Goal: Task Accomplishment & Management: Use online tool/utility

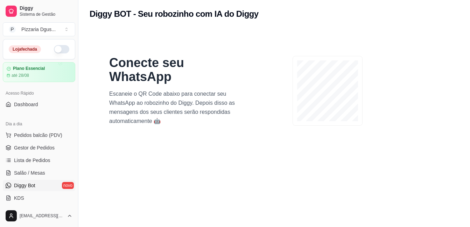
drag, startPoint x: 205, startPoint y: 9, endPoint x: 222, endPoint y: 14, distance: 17.1
click at [205, 10] on h2 "Diggy BOT - Seu robozinho com IA do Diggy" at bounding box center [174, 13] width 169 height 11
click at [255, 21] on div "Diggy BOT - Seu robozinho com IA do Diggy" at bounding box center [273, 12] width 391 height 24
click at [76, 198] on button "Toggle Sidebar" at bounding box center [78, 113] width 6 height 227
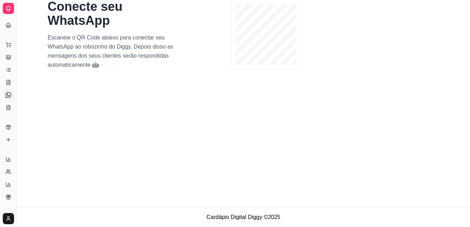
scroll to position [33, 0]
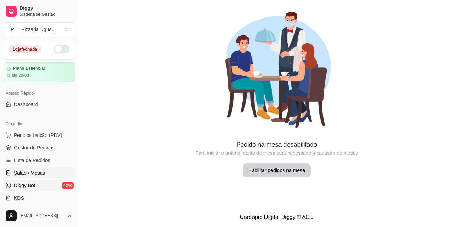
click at [27, 189] on span "Diggy Bot" at bounding box center [24, 185] width 21 height 7
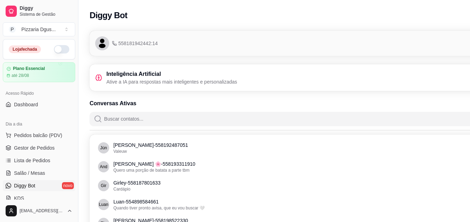
click at [53, 185] on link "Diggy Bot novo" at bounding box center [39, 185] width 72 height 11
click at [98, 76] on icon at bounding box center [98, 77] width 7 height 7
click at [103, 79] on div "Inteligência Artificial Ative a IA para respostas mais inteligentes e personali…" at bounding box center [166, 77] width 142 height 15
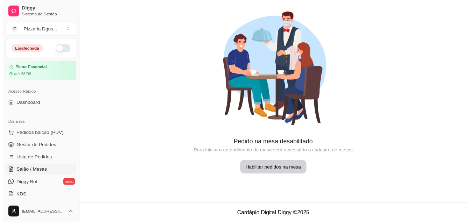
scroll to position [35, 0]
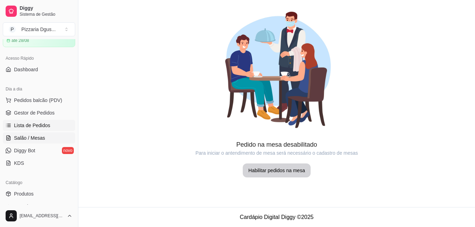
click at [30, 121] on link "Lista de Pedidos" at bounding box center [39, 125] width 72 height 11
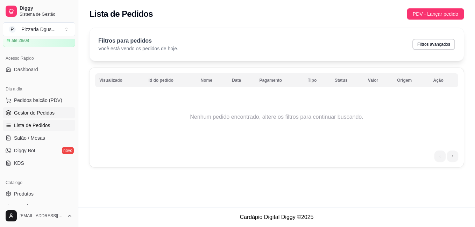
click at [32, 112] on span "Gestor de Pedidos" at bounding box center [34, 112] width 41 height 7
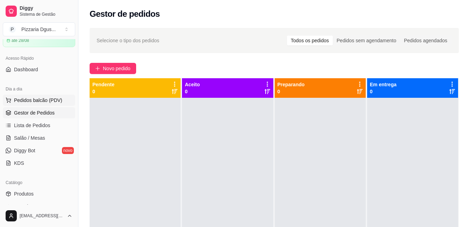
click at [35, 105] on button "Pedidos balcão (PDV)" at bounding box center [39, 100] width 72 height 11
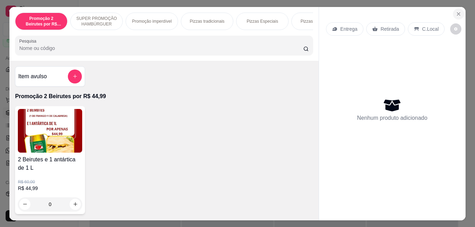
click at [456, 11] on icon "Close" at bounding box center [459, 14] width 6 height 6
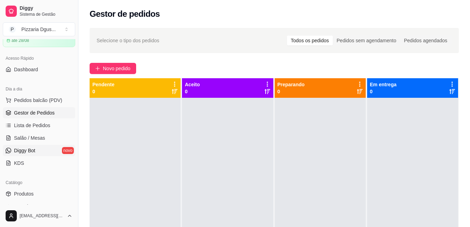
click at [48, 146] on link "Diggy Bot novo" at bounding box center [39, 150] width 72 height 11
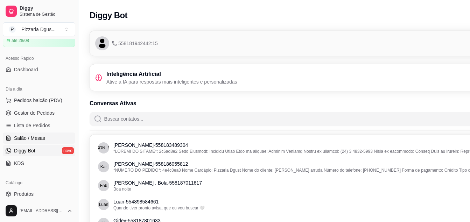
click at [38, 134] on link "Salão / Mesas" at bounding box center [39, 138] width 72 height 11
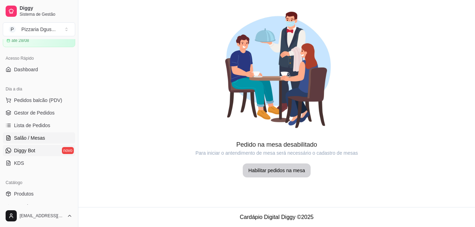
click at [28, 149] on span "Diggy Bot" at bounding box center [24, 150] width 21 height 7
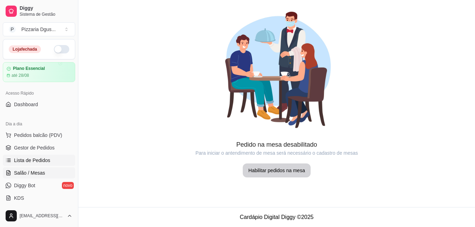
click at [32, 156] on link "Lista de Pedidos" at bounding box center [39, 160] width 72 height 11
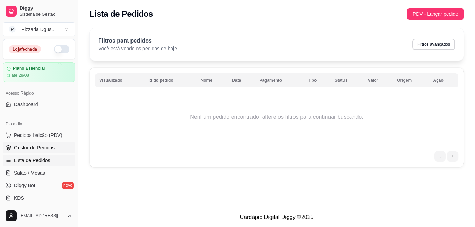
click at [36, 148] on span "Gestor de Pedidos" at bounding box center [34, 147] width 41 height 7
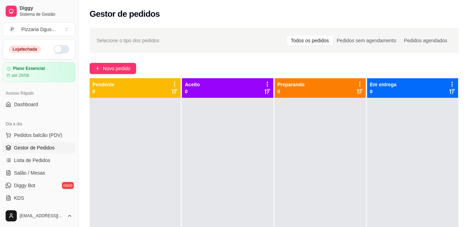
click at [34, 141] on ul "Pedidos balcão (PDV) Gestor de Pedidos Lista de Pedidos Salão / Mesas Diggy Bot…" at bounding box center [39, 167] width 72 height 74
click at [34, 134] on span "Pedidos balcão (PDV)" at bounding box center [38, 135] width 48 height 7
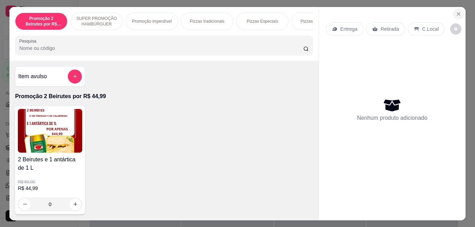
click at [456, 12] on icon "Close" at bounding box center [459, 14] width 6 height 6
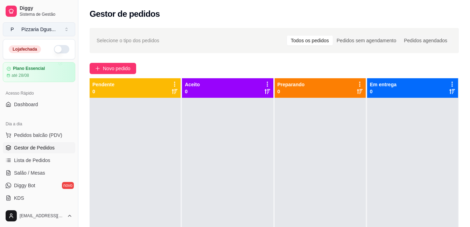
click at [65, 29] on button "P Pizzaria Dgus ..." at bounding box center [39, 29] width 72 height 14
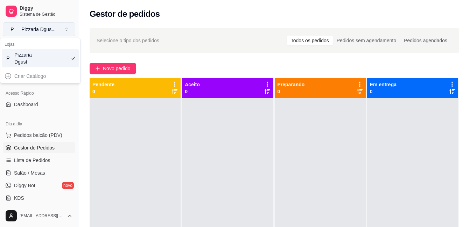
click at [66, 30] on button "P Pizzaria Dgus ..." at bounding box center [39, 29] width 72 height 14
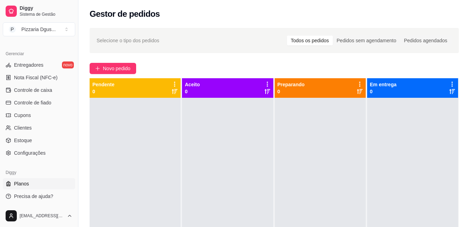
scroll to position [107, 0]
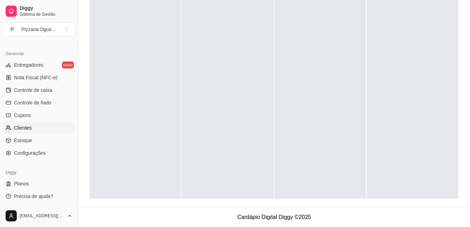
click at [25, 131] on span "Clientes" at bounding box center [23, 127] width 18 height 7
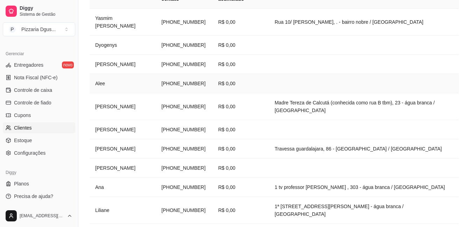
scroll to position [172, 0]
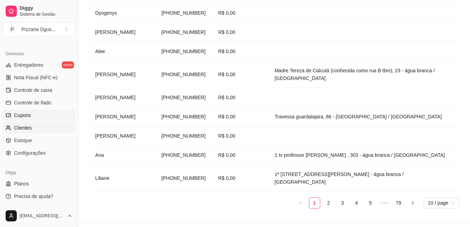
click at [20, 115] on span "Cupons" at bounding box center [22, 115] width 17 height 7
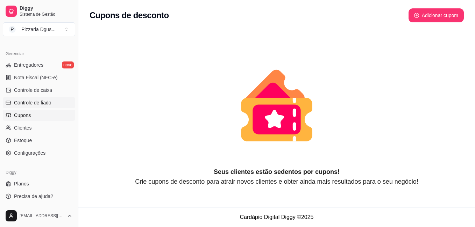
click at [26, 104] on span "Controle de fiado" at bounding box center [32, 102] width 37 height 7
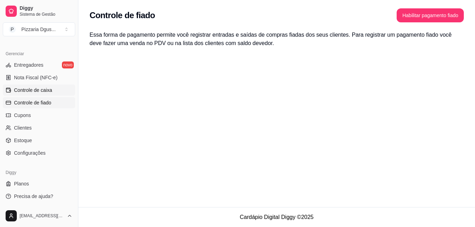
click at [28, 94] on link "Controle de caixa" at bounding box center [39, 90] width 72 height 11
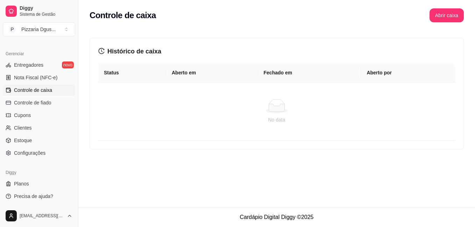
click at [31, 86] on link "Controle de caixa" at bounding box center [39, 90] width 72 height 11
click at [34, 78] on span "Nota Fiscal (NFC-e)" at bounding box center [35, 77] width 43 height 7
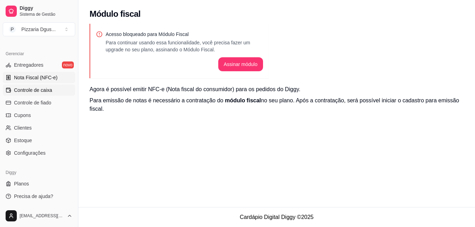
click at [38, 92] on span "Controle de caixa" at bounding box center [33, 90] width 38 height 7
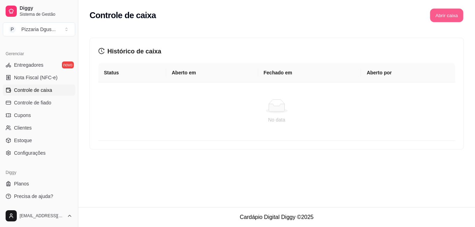
click at [440, 17] on button "Abrir caixa" at bounding box center [446, 16] width 33 height 14
